Goal: Information Seeking & Learning: Learn about a topic

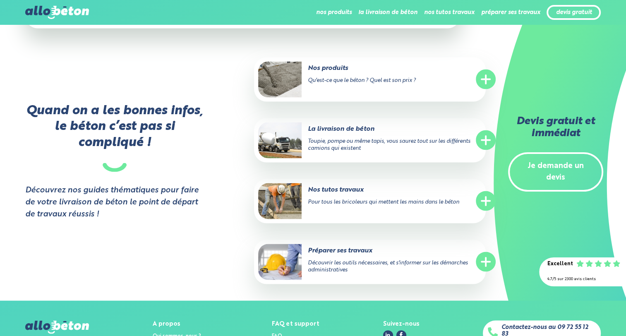
scroll to position [1572, 0]
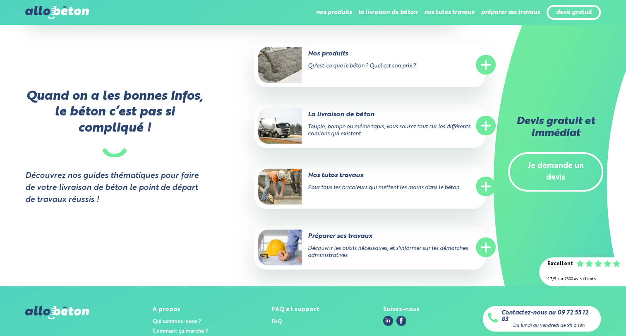
click at [486, 187] on line at bounding box center [486, 187] width 8 height 0
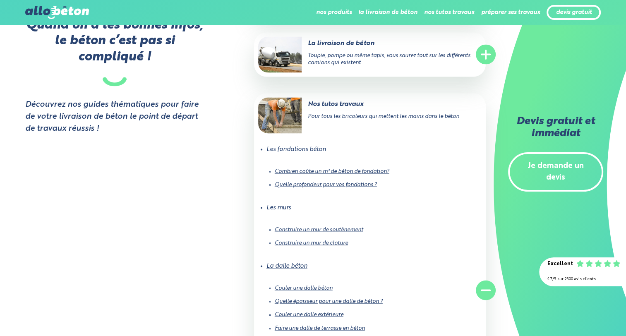
scroll to position [1655, 0]
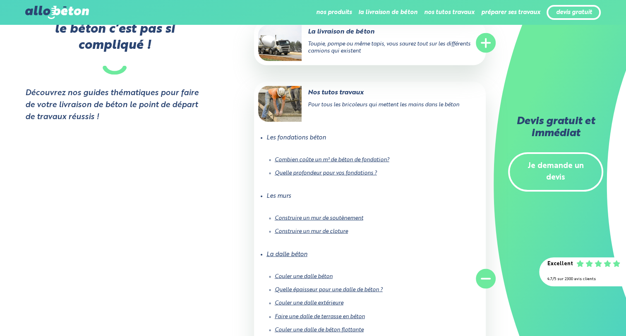
click at [326, 157] on link "Combien coûte un m³ de béton de fondation?" at bounding box center [332, 159] width 115 height 5
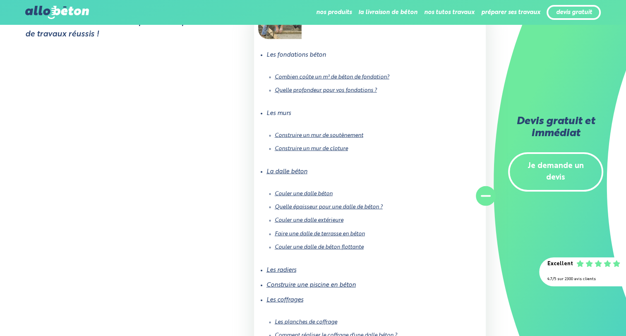
click at [312, 191] on link "Couler une dalle béton" at bounding box center [304, 193] width 58 height 5
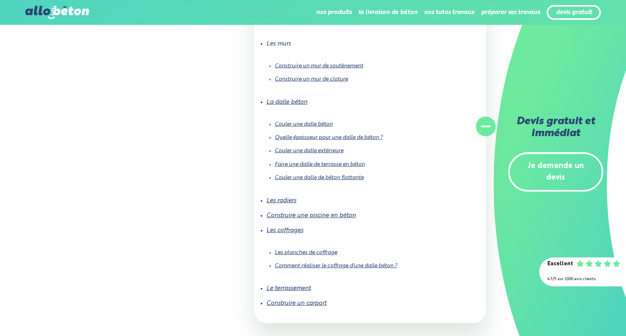
scroll to position [1821, 0]
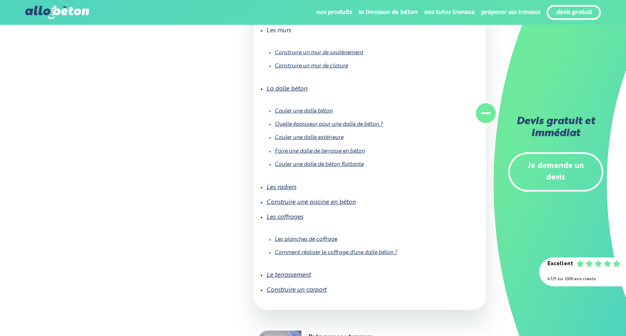
click at [299, 237] on link "Les planches de coffrage" at bounding box center [306, 239] width 62 height 5
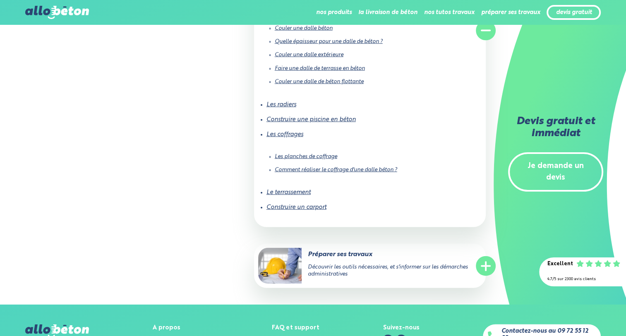
click at [285, 191] on link "Le terrassement" at bounding box center [288, 193] width 44 height 6
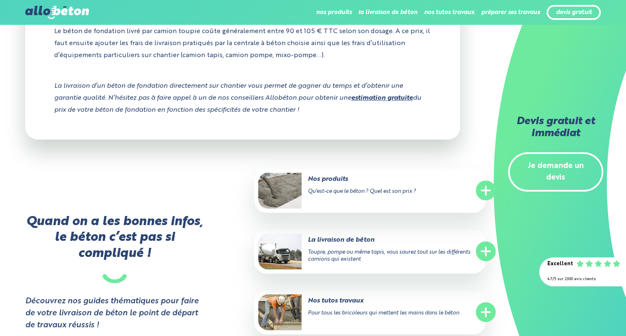
scroll to position [925, 0]
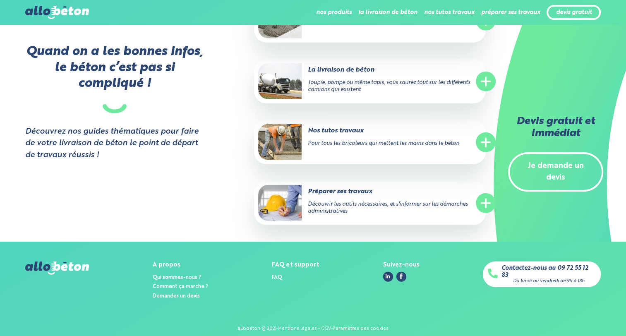
scroll to position [1986, 0]
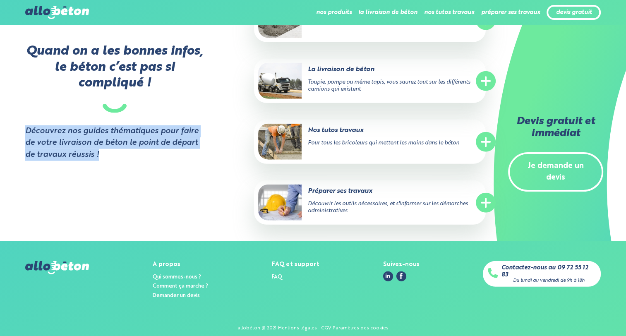
drag, startPoint x: 24, startPoint y: 139, endPoint x: 117, endPoint y: 171, distance: 98.2
drag, startPoint x: 117, startPoint y: 171, endPoint x: 133, endPoint y: 207, distance: 39.5
click at [133, 207] on div "Quand on a les bonnes infos, le béton c’est pas si compliqué ! Découvrez nos gu…" at bounding box center [139, 119] width 229 height 243
click at [218, 139] on div "Quand on a les bonnes infos, le béton c’est pas si compliqué ! Découvrez nos gu…" at bounding box center [139, 119] width 229 height 243
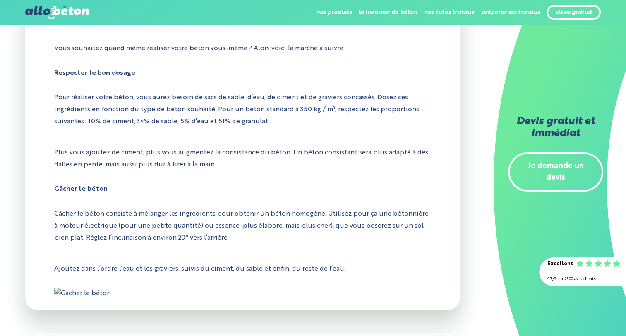
scroll to position [0, 0]
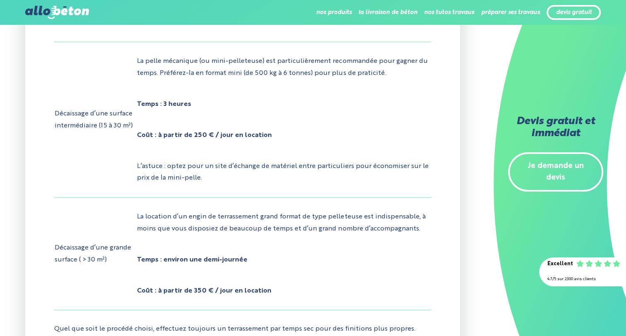
scroll to position [2235, 0]
